Goal: Transaction & Acquisition: Purchase product/service

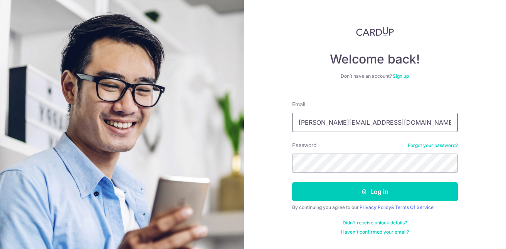
type input "valerie.yujia@gmail.com"
click at [292, 182] on button "Log in" at bounding box center [375, 191] width 166 height 19
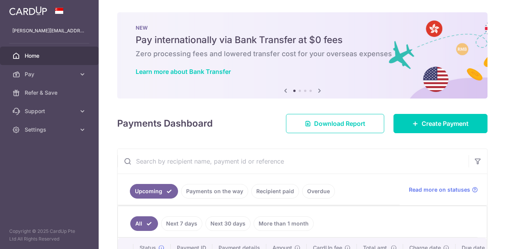
click at [417, 111] on div "× Pause Schedule Pause all future payments in this series Pause just this one p…" at bounding box center [302, 124] width 407 height 249
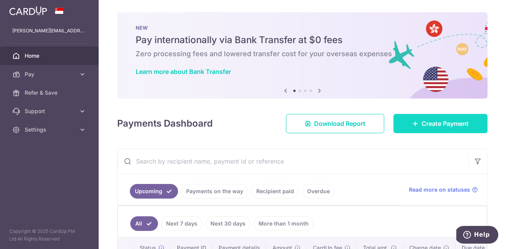
click at [409, 127] on link "Create Payment" at bounding box center [440, 123] width 94 height 19
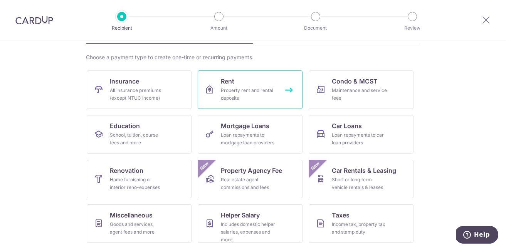
scroll to position [96, 0]
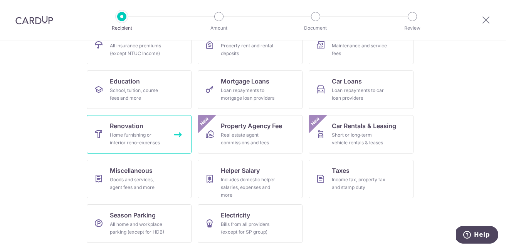
click at [138, 135] on div "Home furnishing or interior reno-expenses" at bounding box center [137, 138] width 55 height 15
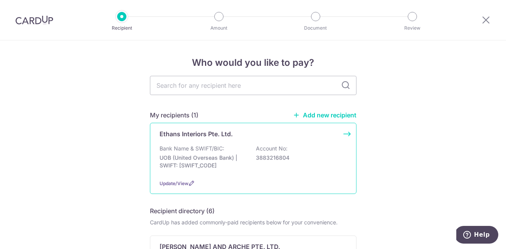
click at [202, 165] on p "UOB (United Overseas Bank) | SWIFT: [SWIFT_CODE]" at bounding box center [202, 161] width 86 height 15
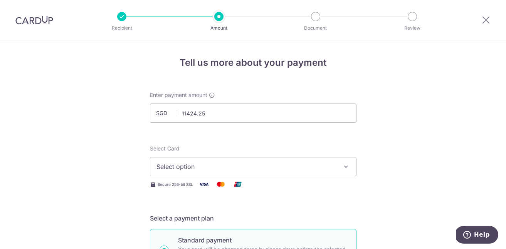
type input "11,424.25"
click at [269, 166] on span "Select option" at bounding box center [245, 166] width 179 height 9
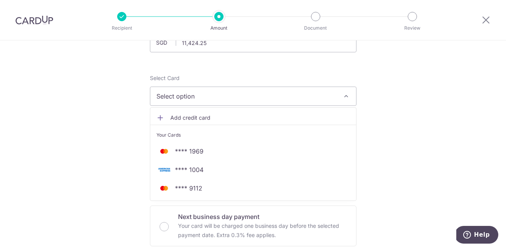
scroll to position [71, 0]
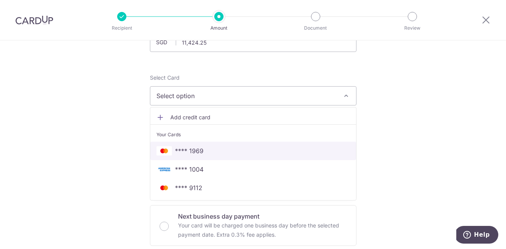
click at [262, 156] on link "**** 1969" at bounding box center [253, 151] width 206 height 18
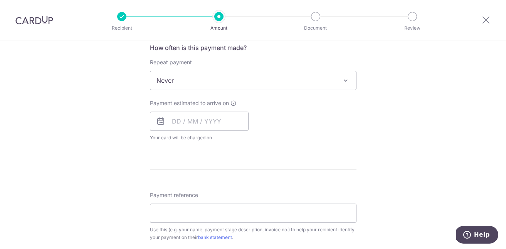
scroll to position [297, 0]
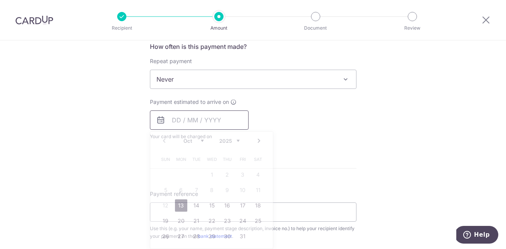
click at [186, 119] on input "text" at bounding box center [199, 120] width 99 height 19
click at [179, 204] on link "13" at bounding box center [181, 206] width 12 height 12
type input "[DATE]"
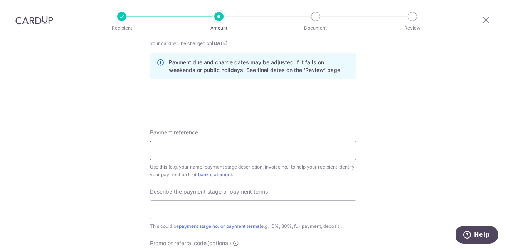
scroll to position [391, 0]
click at [282, 152] on input "Payment reference" at bounding box center [253, 149] width 206 height 19
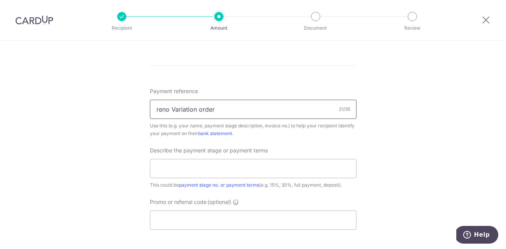
scroll to position [431, 0]
type input "reno Variation order"
click at [246, 163] on input "text" at bounding box center [253, 168] width 206 height 19
type input "VO"
click at [158, 111] on input "reno Variation order" at bounding box center [253, 108] width 206 height 19
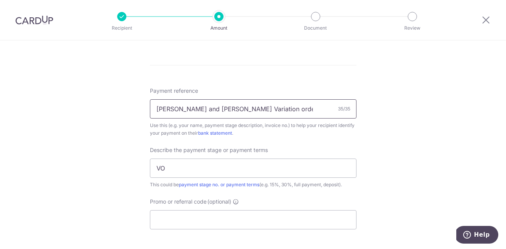
click at [267, 107] on input "[PERSON_NAME] and [PERSON_NAME] Variation order" at bounding box center [253, 108] width 206 height 19
type input "[PERSON_NAME] and [PERSON_NAME] Variation order"
click at [245, 167] on input "VO" at bounding box center [253, 168] width 206 height 19
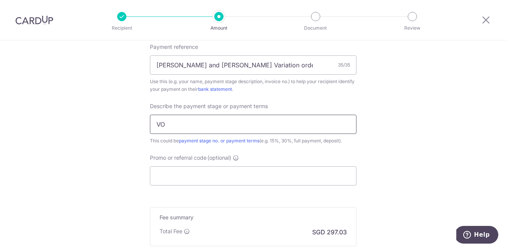
scroll to position [476, 0]
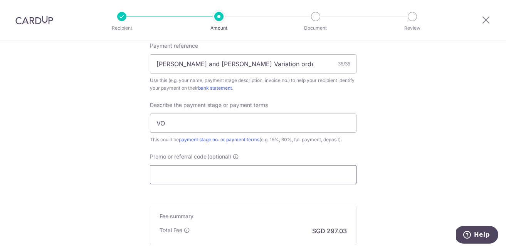
click at [240, 176] on input "Promo or referral code (optional)" at bounding box center [253, 174] width 206 height 19
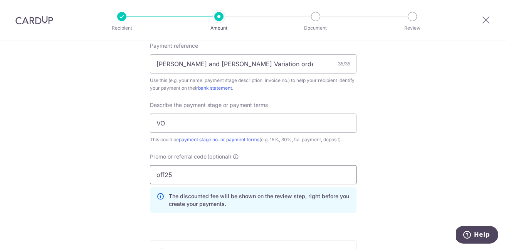
type input "off25"
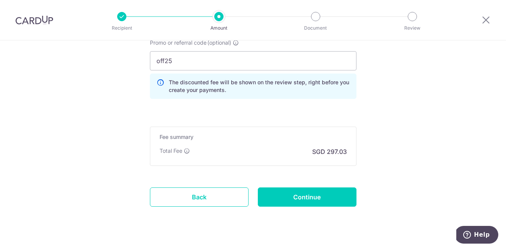
scroll to position [591, 0]
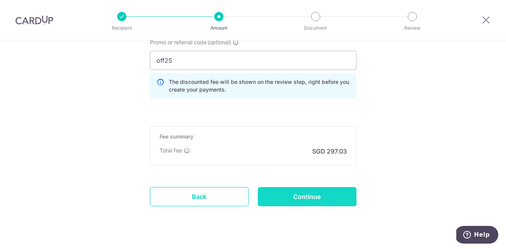
click at [324, 197] on input "Continue" at bounding box center [307, 196] width 99 height 19
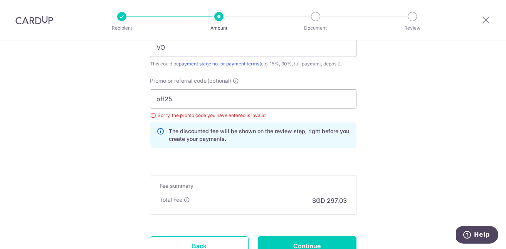
scroll to position [547, 0]
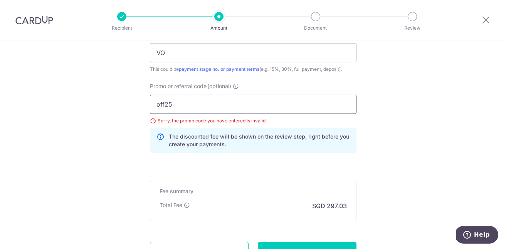
click at [189, 106] on input "off25" at bounding box center [253, 104] width 206 height 19
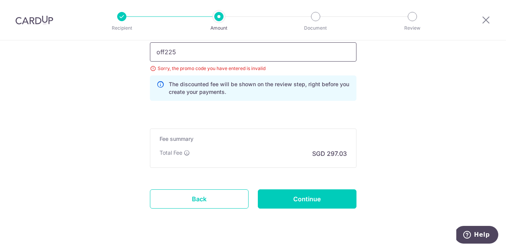
scroll to position [617, 0]
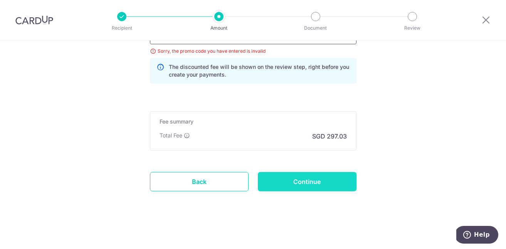
type input "off225"
click at [330, 184] on input "Continue" at bounding box center [307, 181] width 99 height 19
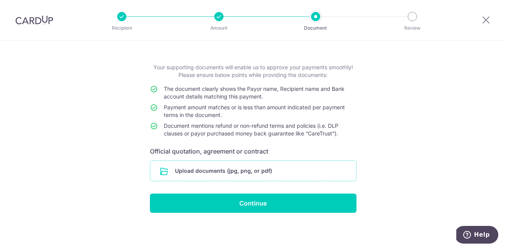
click at [202, 170] on input "file" at bounding box center [253, 171] width 206 height 20
click at [304, 171] on input "file" at bounding box center [253, 171] width 206 height 20
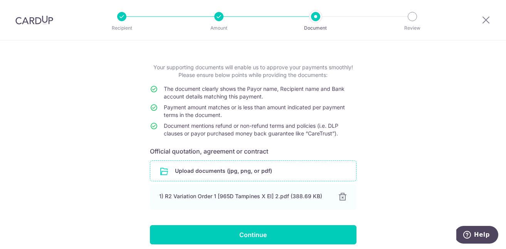
scroll to position [59, 0]
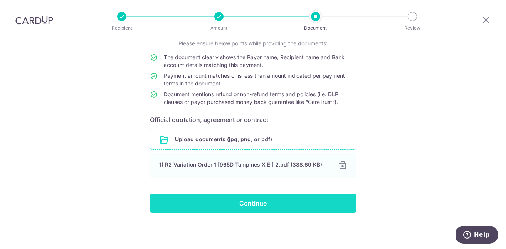
click at [319, 201] on input "Continue" at bounding box center [253, 203] width 206 height 19
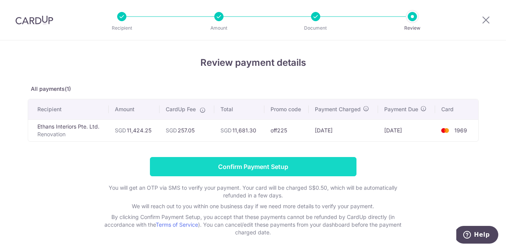
click at [341, 171] on input "Confirm Payment Setup" at bounding box center [253, 166] width 206 height 19
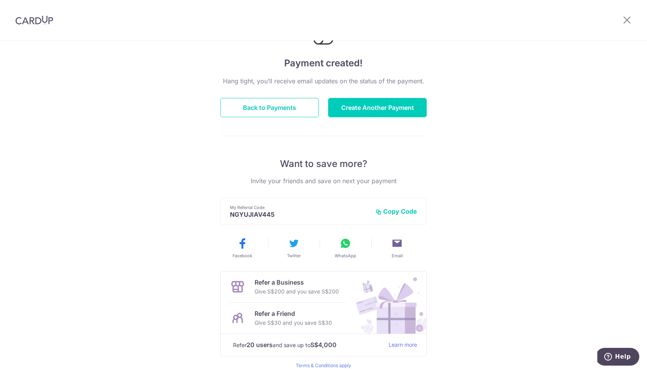
scroll to position [81, 0]
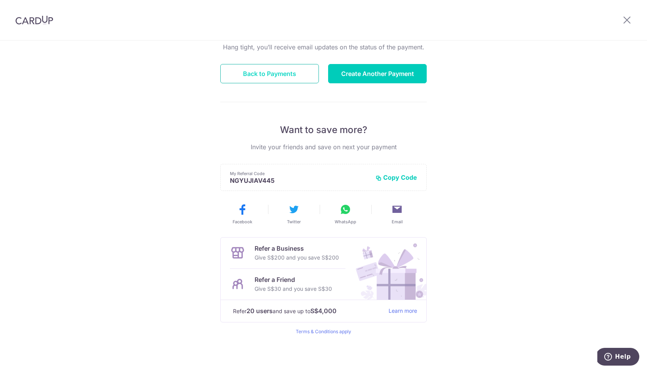
click at [267, 80] on button "Back to Payments" at bounding box center [269, 73] width 99 height 19
